Goal: Navigation & Orientation: Find specific page/section

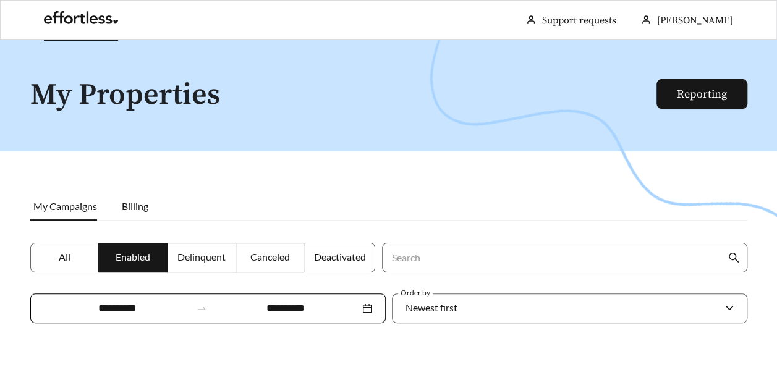
click at [70, 24] on link at bounding box center [81, 21] width 74 height 12
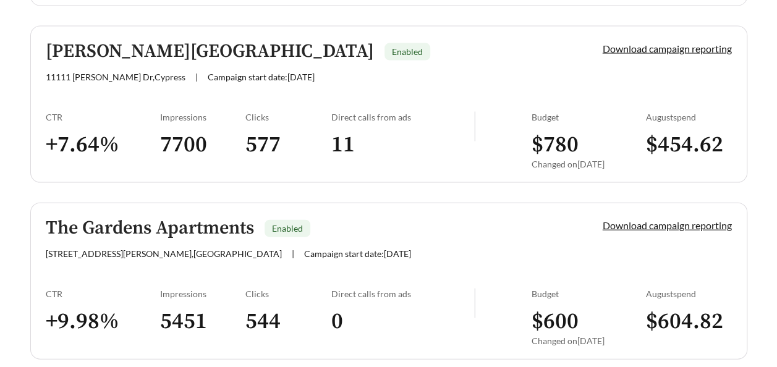
scroll to position [3682, 0]
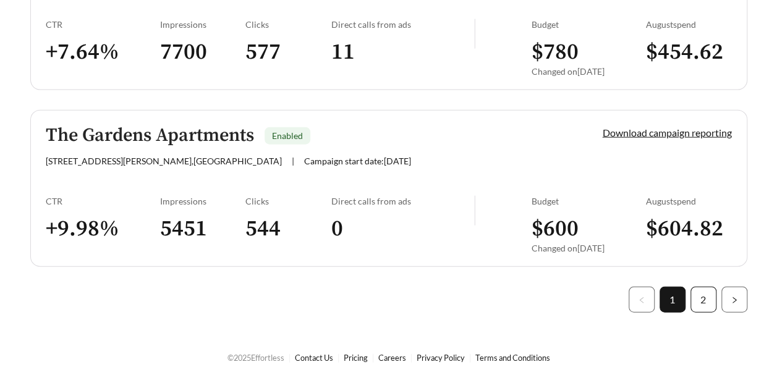
click at [699, 292] on link "2" at bounding box center [703, 300] width 25 height 25
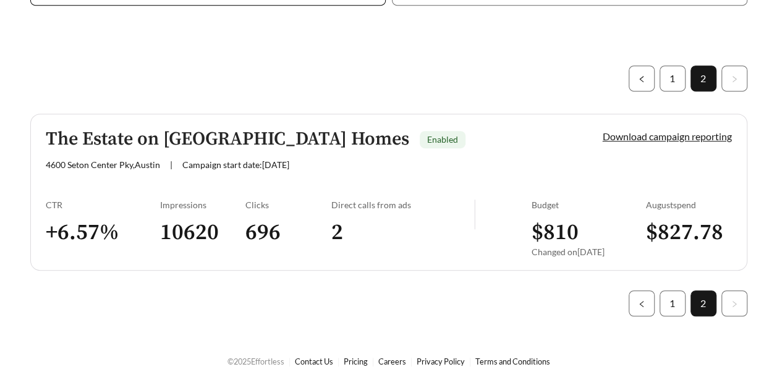
scroll to position [333, 0]
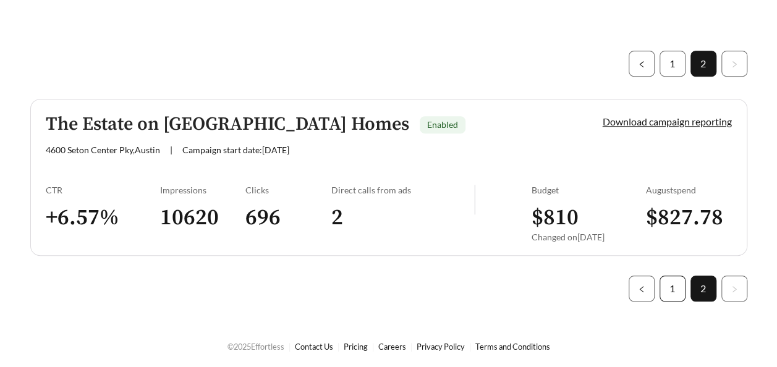
click at [665, 294] on link "1" at bounding box center [672, 288] width 25 height 25
